Goal: Find specific page/section: Find specific page/section

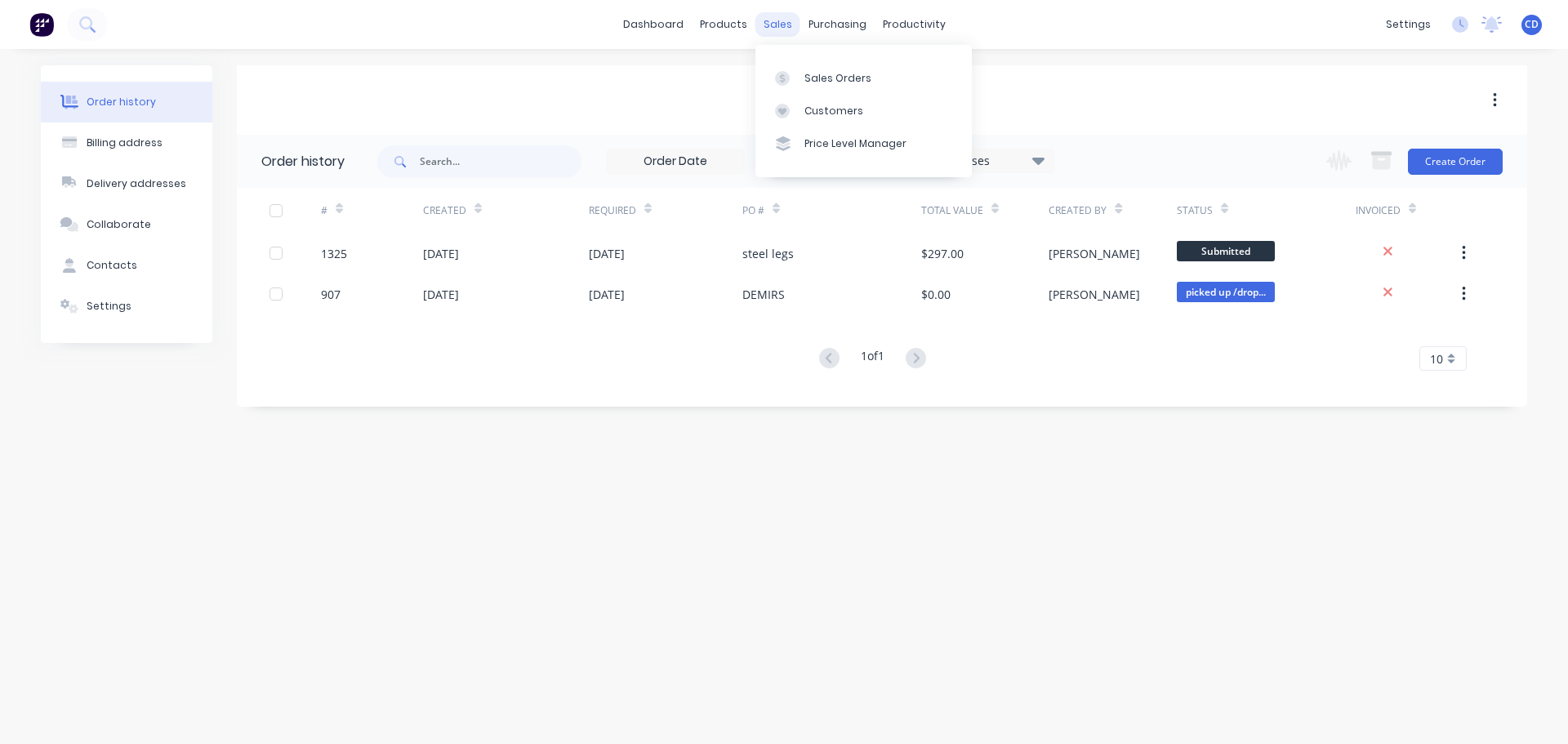
click at [781, 23] on div "sales" at bounding box center [779, 24] width 45 height 24
click at [833, 74] on div "Sales Orders" at bounding box center [838, 79] width 67 height 15
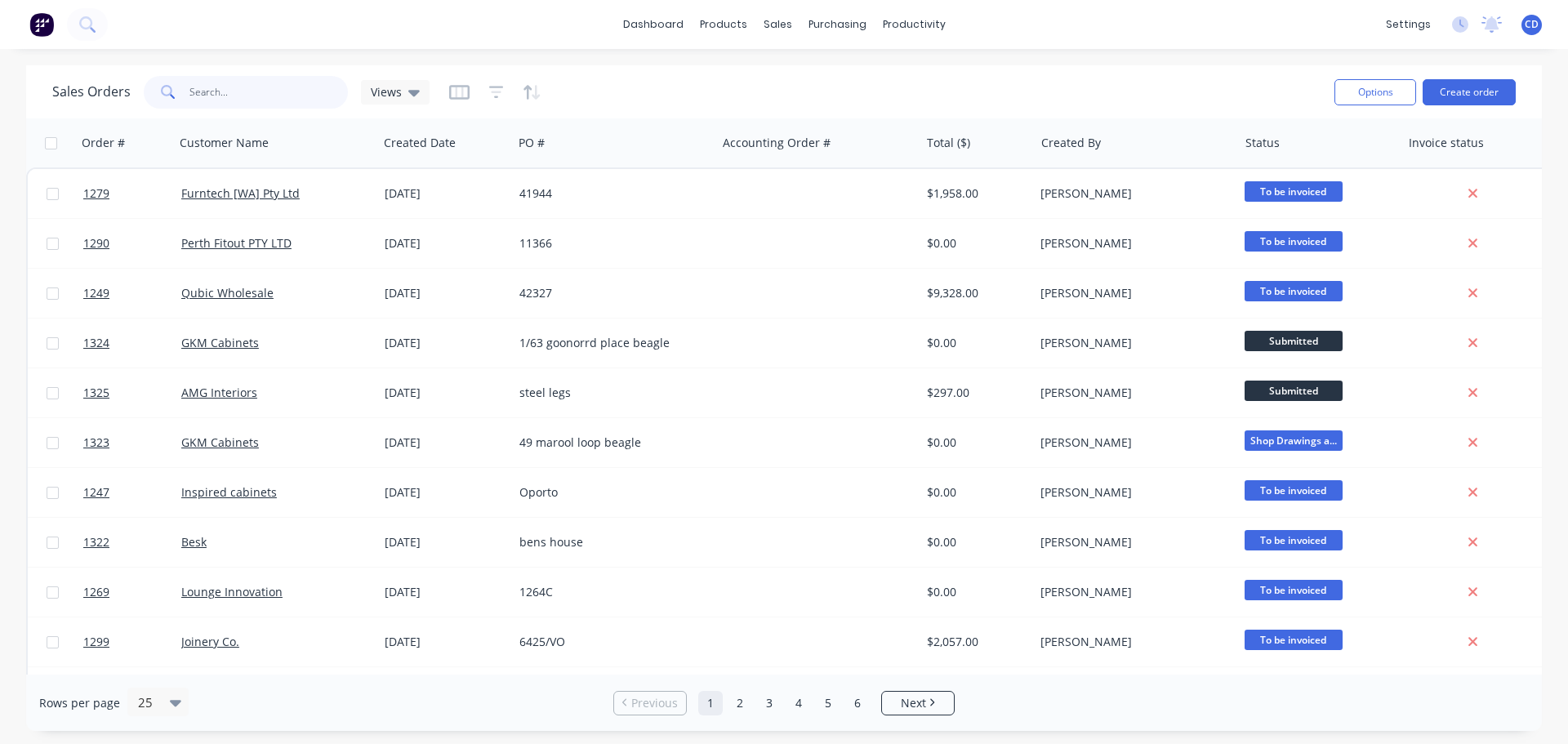
click at [308, 87] on input "text" at bounding box center [269, 92] width 159 height 33
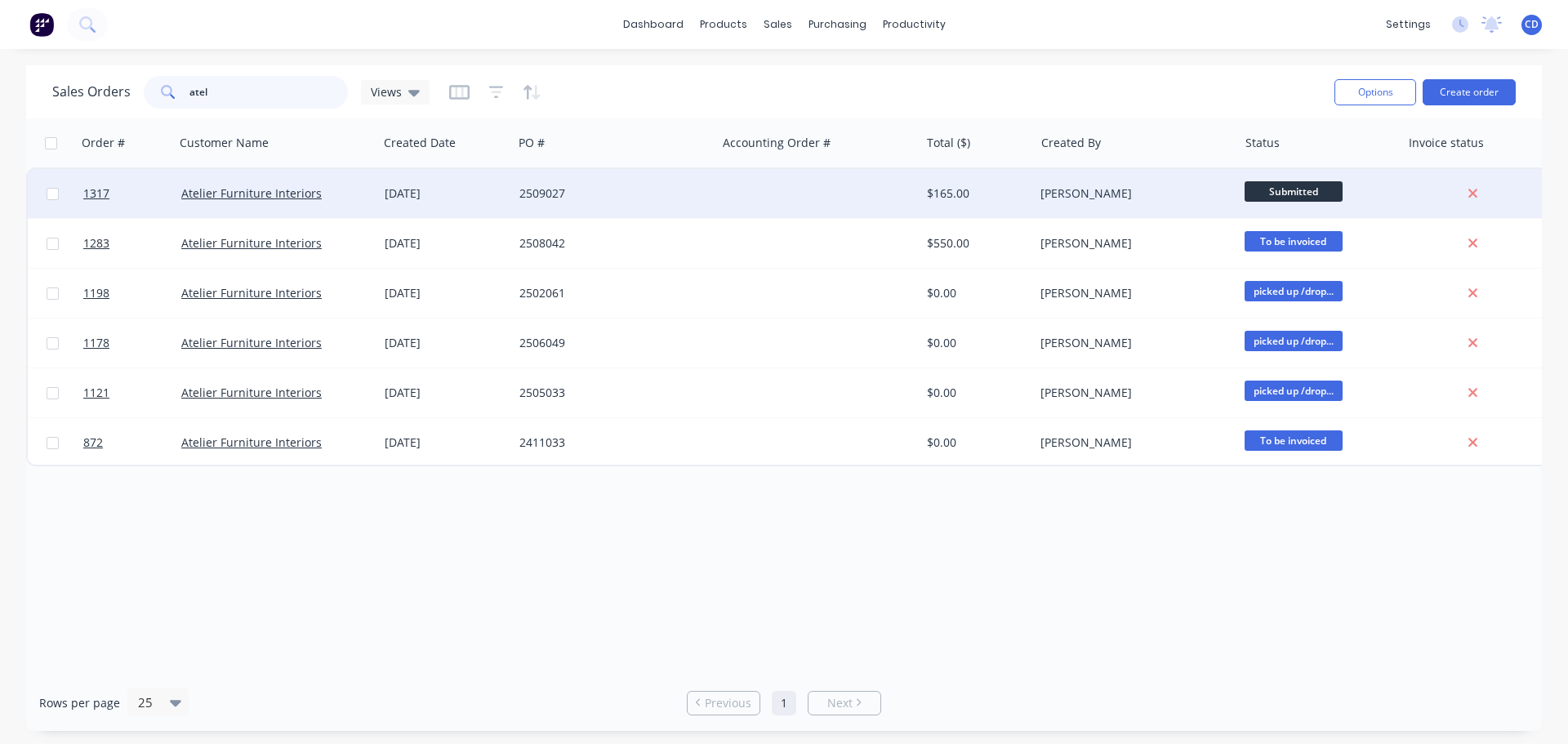
type input "atel"
click at [326, 194] on div "Atelier Furniture Interiors" at bounding box center [272, 193] width 181 height 16
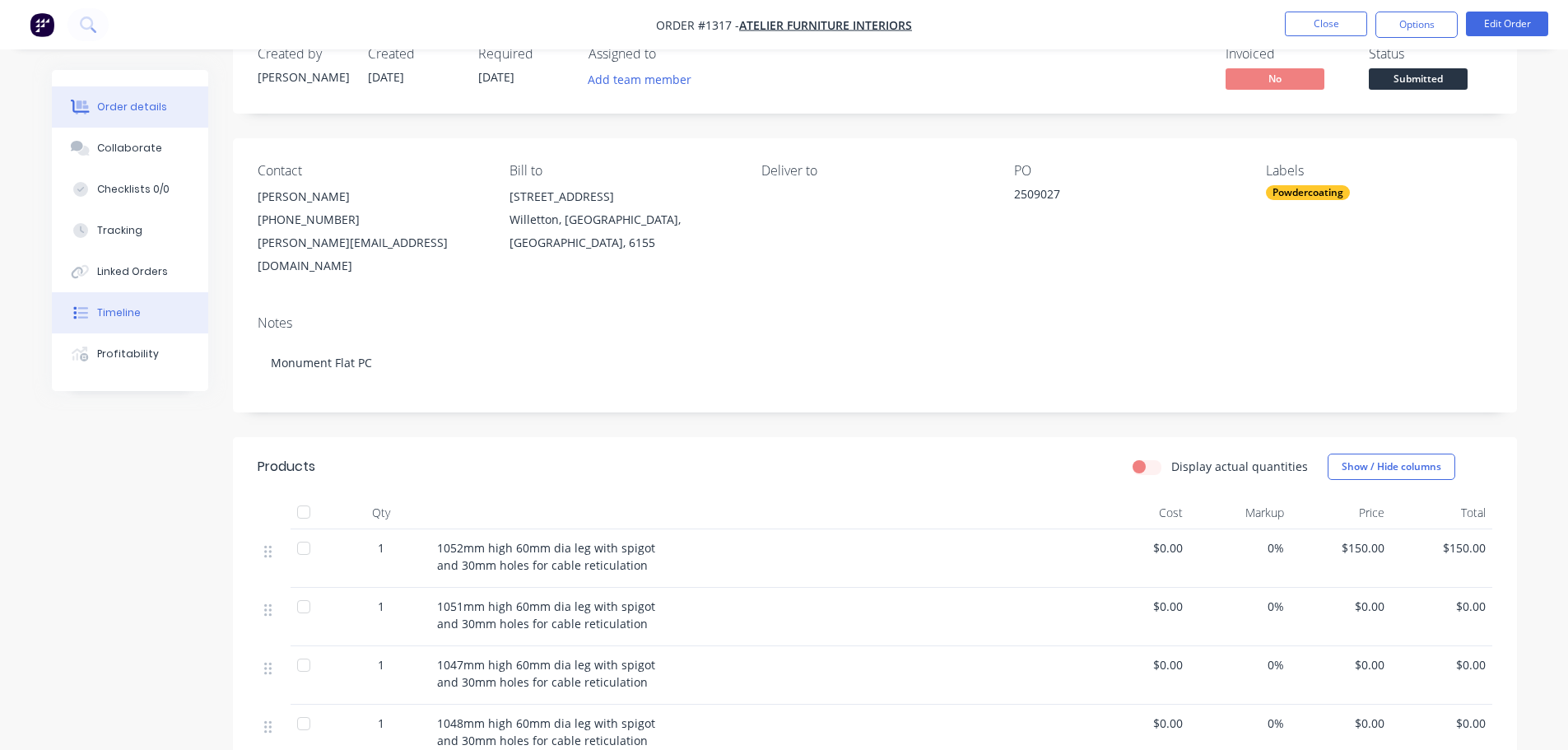
scroll to position [82, 0]
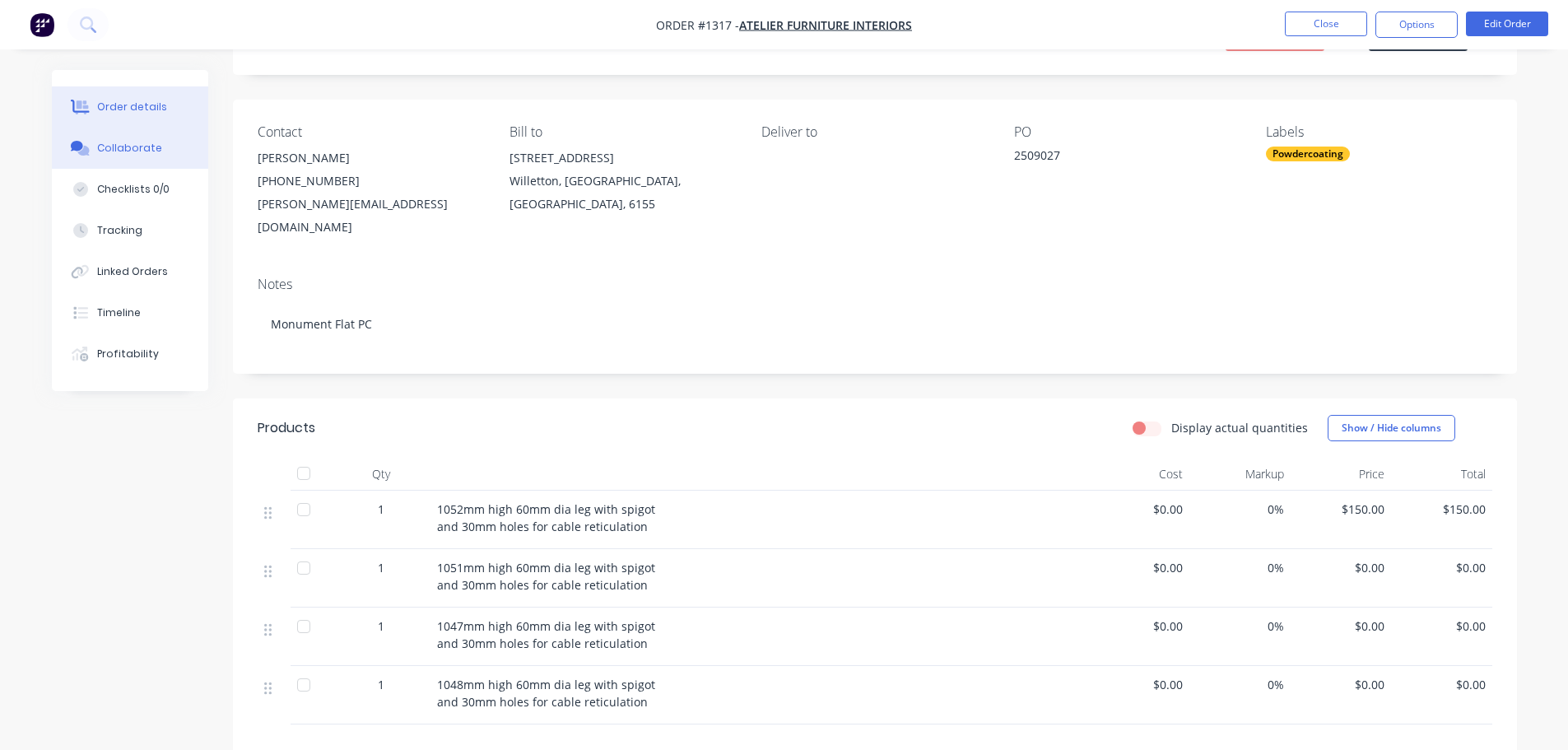
click at [115, 147] on div "Collaborate" at bounding box center [129, 149] width 65 height 15
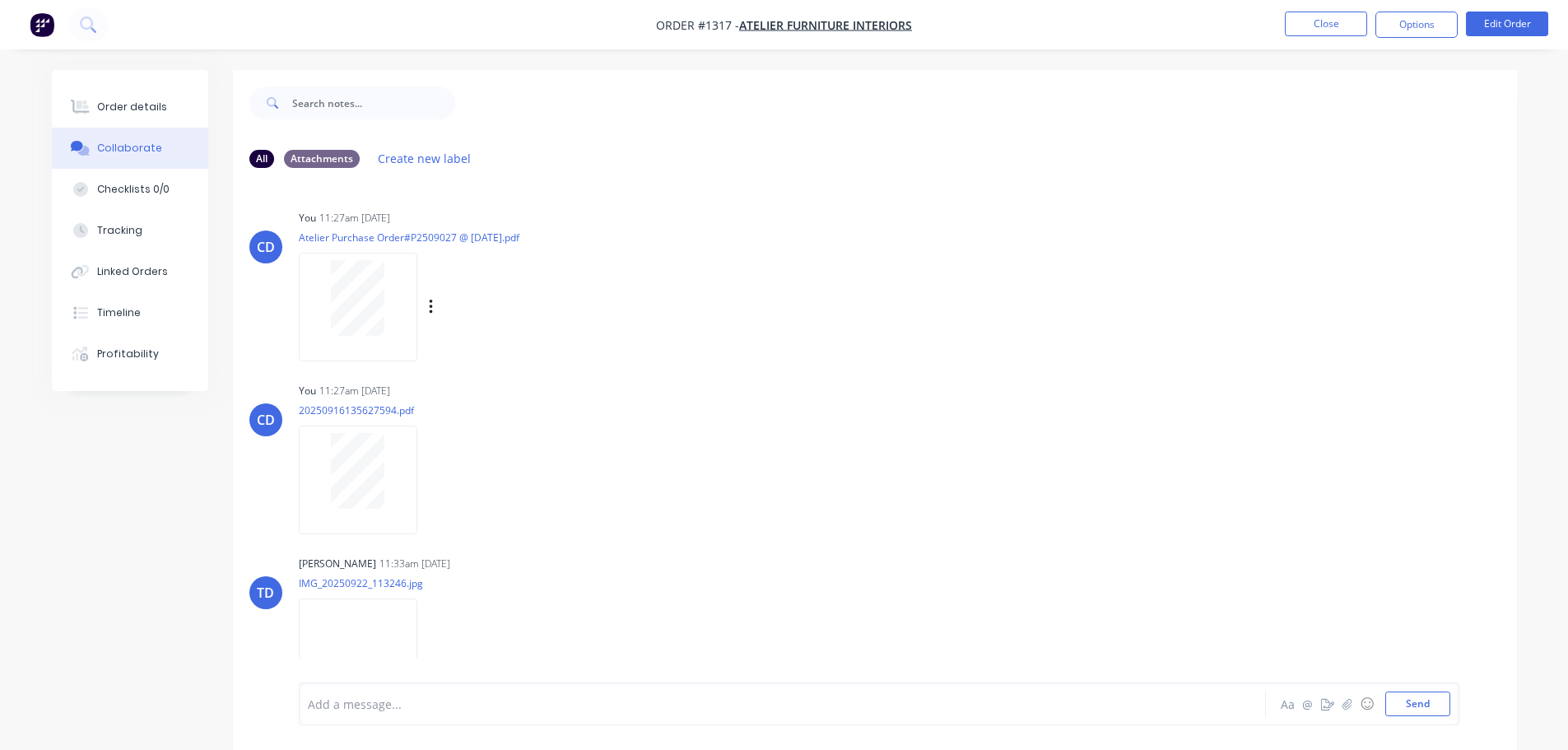
click at [325, 276] on div at bounding box center [358, 298] width 104 height 76
